Goal: Task Accomplishment & Management: Manage account settings

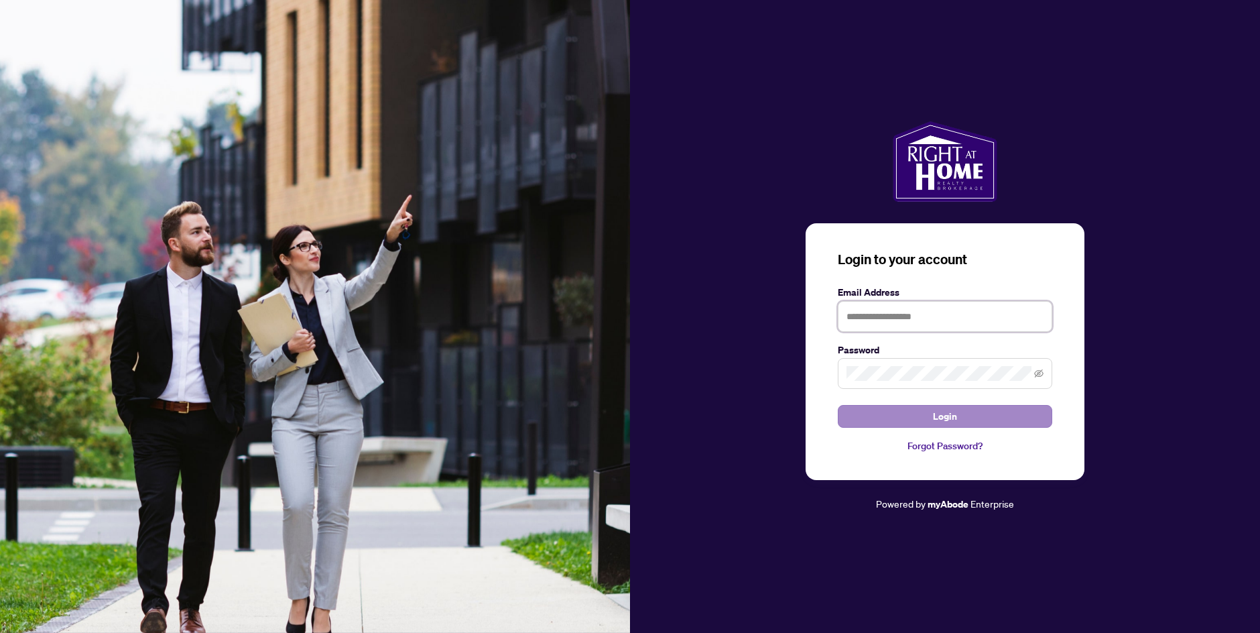
type input "**********"
click at [872, 424] on button "Login" at bounding box center [945, 416] width 214 height 23
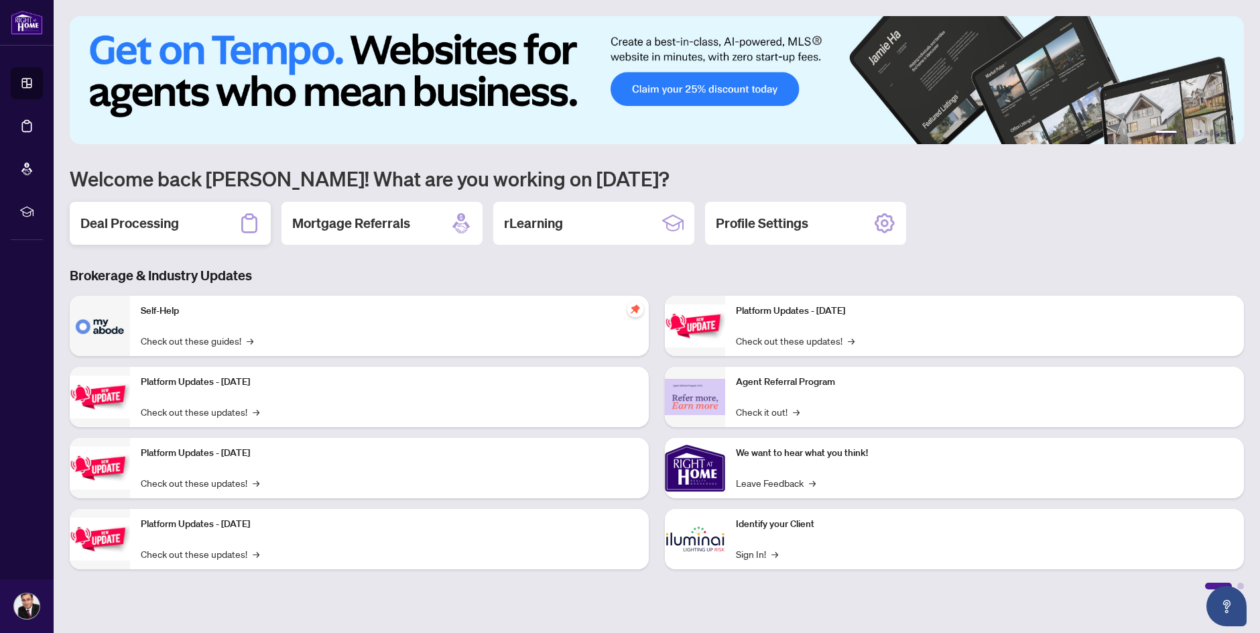
click at [183, 229] on div "Deal Processing" at bounding box center [170, 223] width 201 height 43
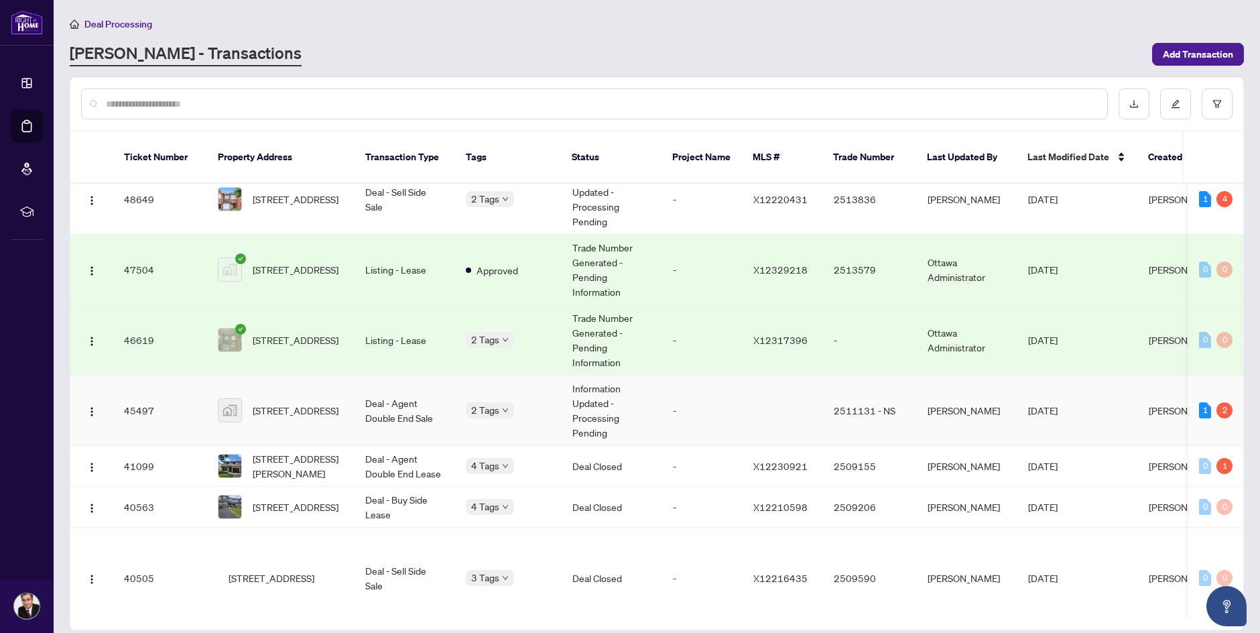
scroll to position [134, 0]
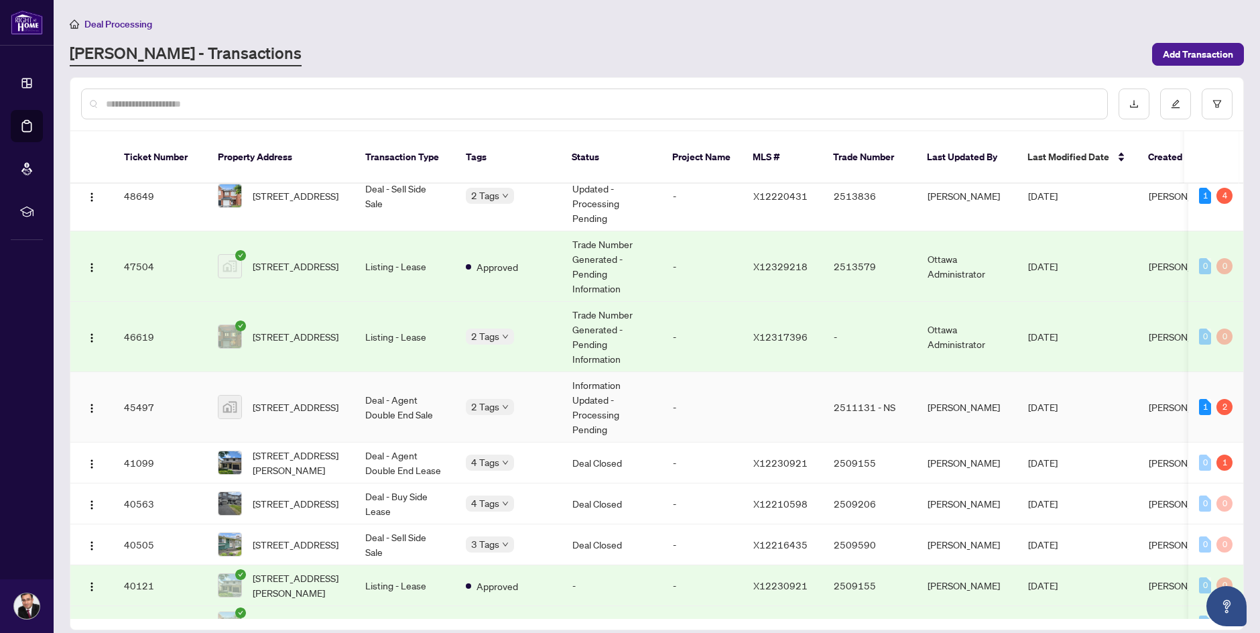
click at [285, 406] on td "[STREET_ADDRESS]" at bounding box center [280, 407] width 147 height 70
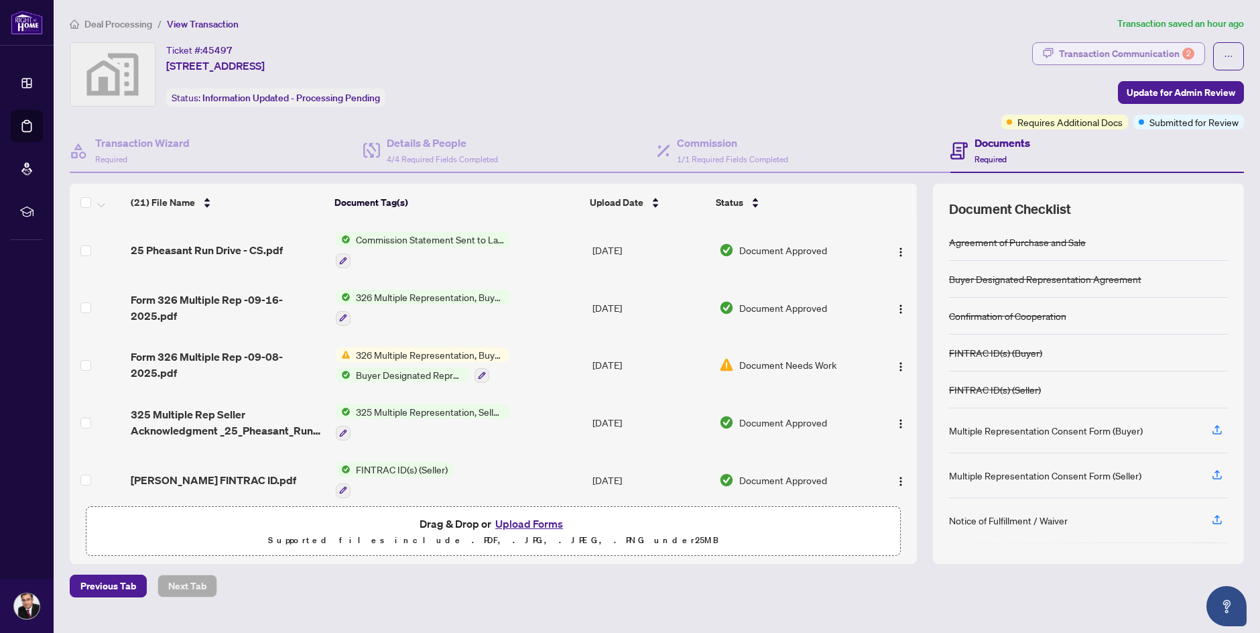
click at [1112, 49] on div "Transaction Communication 2" at bounding box center [1126, 53] width 135 height 21
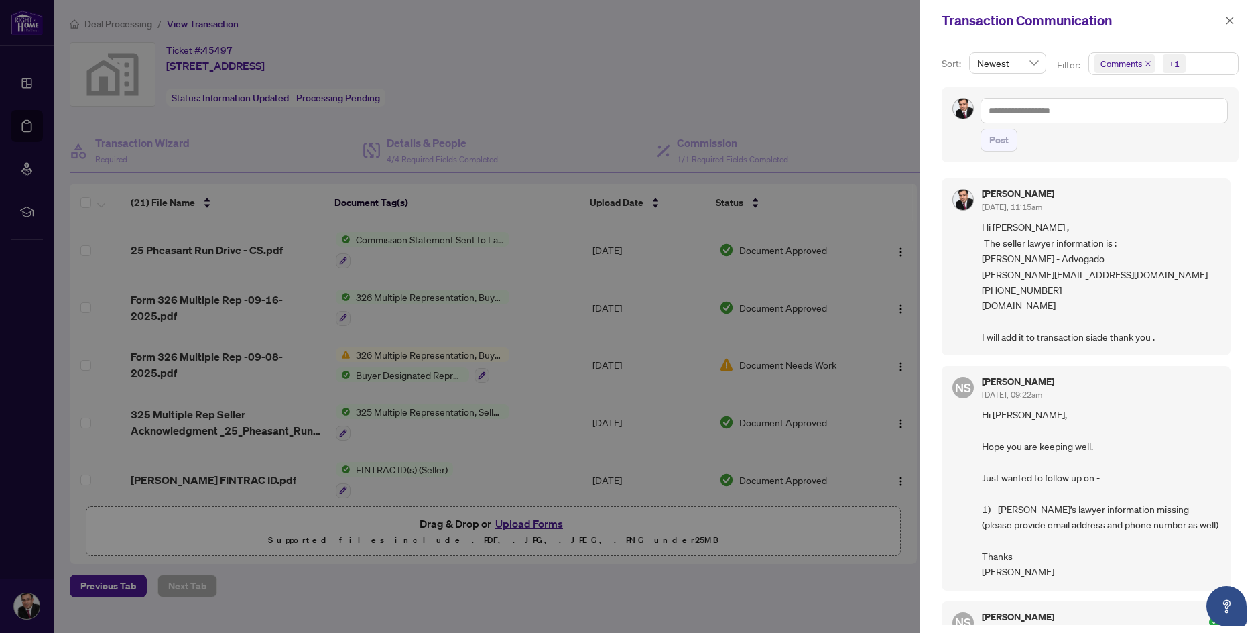
click at [849, 90] on div at bounding box center [630, 316] width 1260 height 633
click at [1231, 19] on icon "close" at bounding box center [1229, 20] width 9 height 9
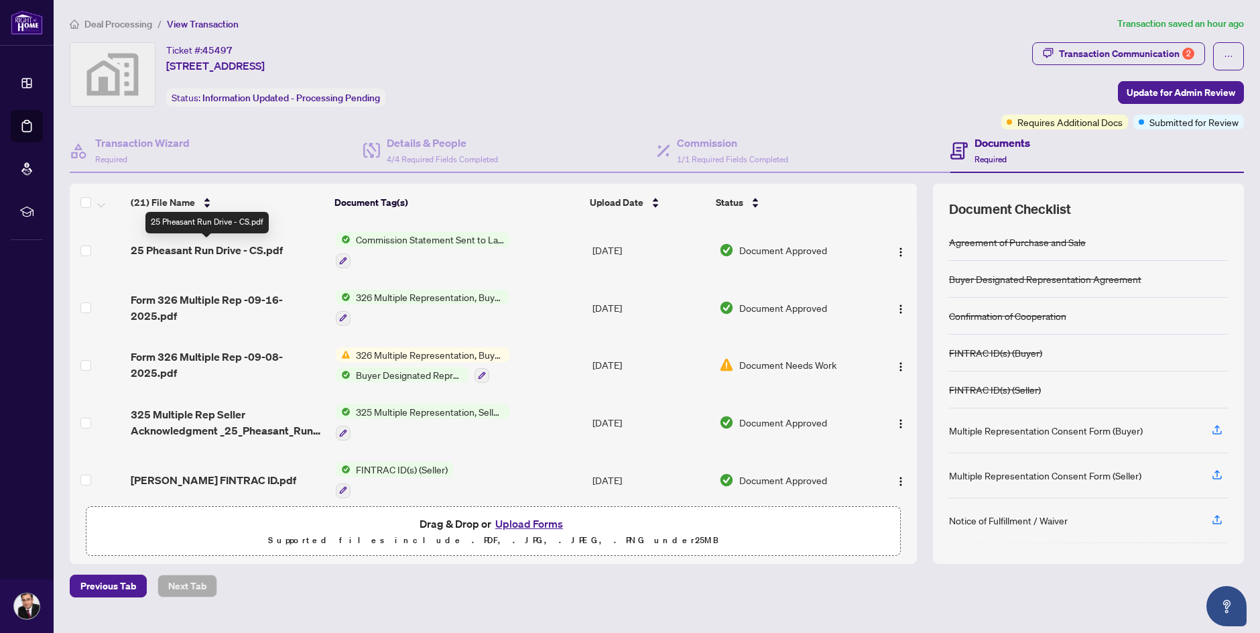
click at [215, 251] on span "25 Pheasant Run Drive - CS.pdf" at bounding box center [207, 250] width 152 height 16
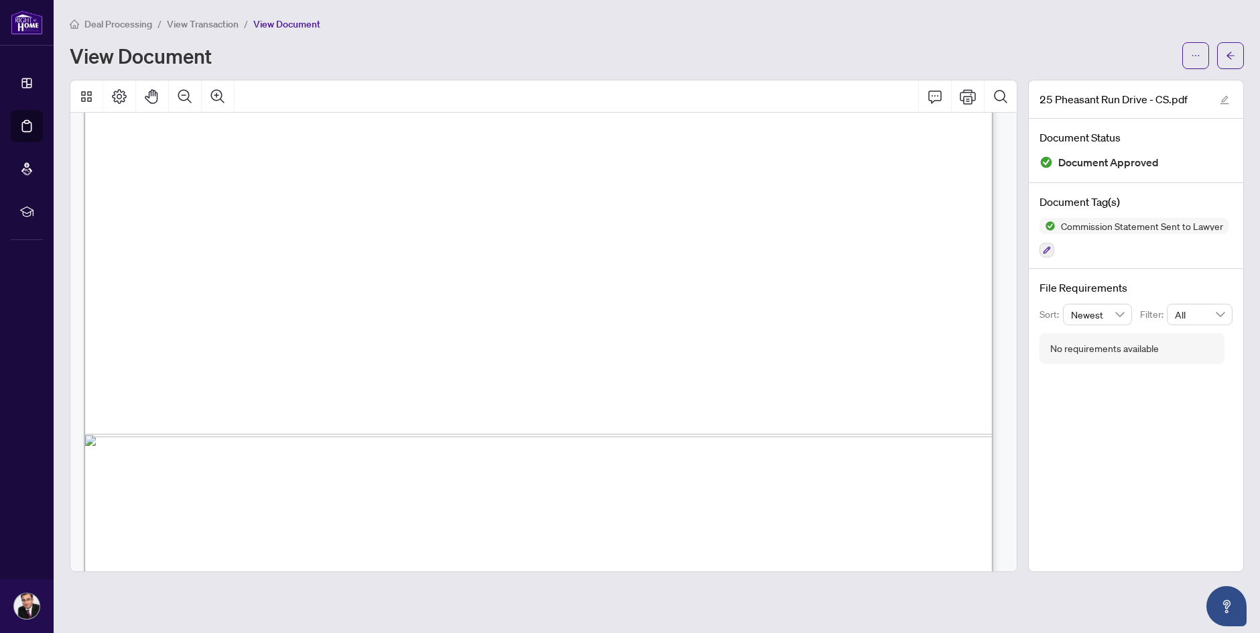
scroll to position [737, 0]
